Goal: Information Seeking & Learning: Learn about a topic

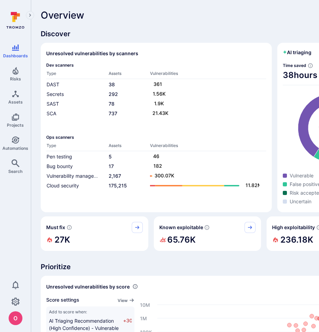
click at [285, 33] on span "Discover" at bounding box center [264, 34] width 447 height 10
click at [14, 74] on icon "Risks" at bounding box center [15, 71] width 6 height 8
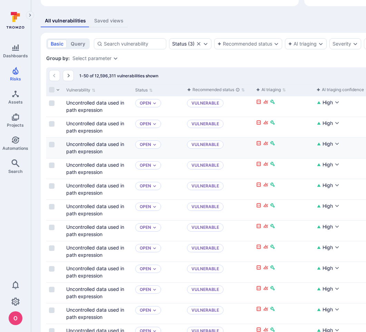
scroll to position [128, 0]
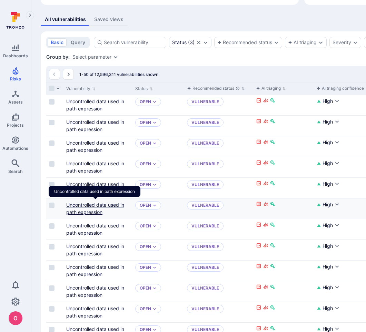
click at [103, 205] on link "Uncontrolled data used in path expression" at bounding box center [95, 208] width 58 height 13
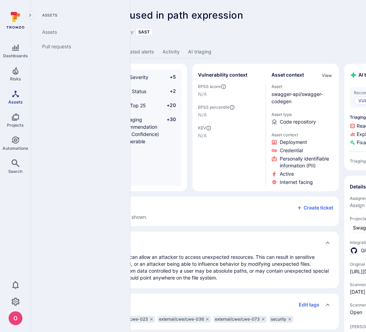
click at [17, 91] on icon "Assets" at bounding box center [15, 94] width 8 height 8
